Goal: Transaction & Acquisition: Purchase product/service

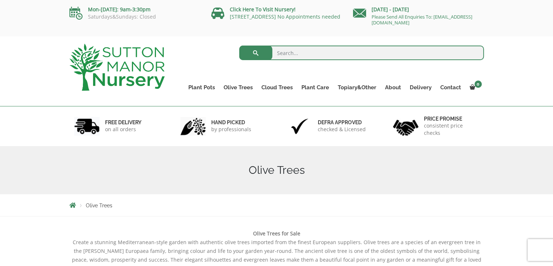
click at [30, 73] on div "Search for: Plant Pots Resin Bonded Pots The Amalfi Pots The Milan Pots The Cap…" at bounding box center [276, 71] width 553 height 70
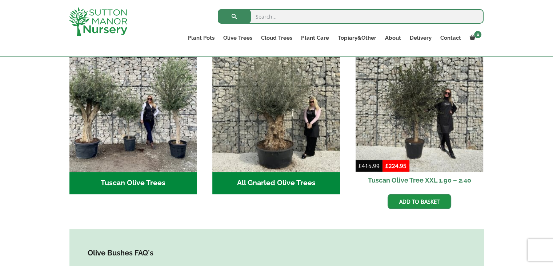
scroll to position [291, 0]
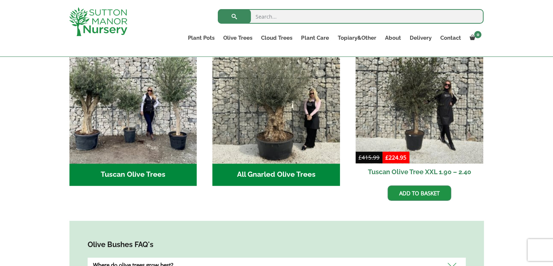
click at [252, 172] on h2 "All Gnarled Olive Trees (134)" at bounding box center [276, 174] width 128 height 23
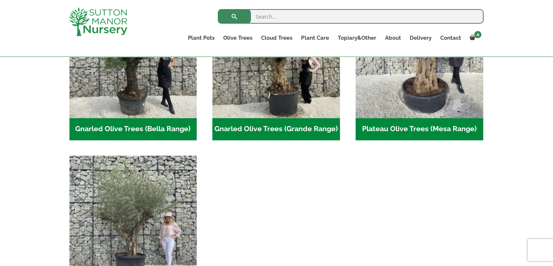
scroll to position [175, 0]
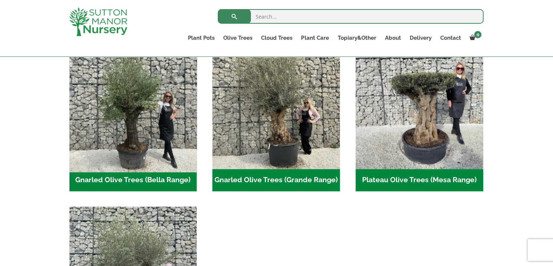
click at [144, 150] on img "Visit product category Gnarled Olive Trees (Bella Range)" at bounding box center [133, 105] width 134 height 134
